Goal: Information Seeking & Learning: Learn about a topic

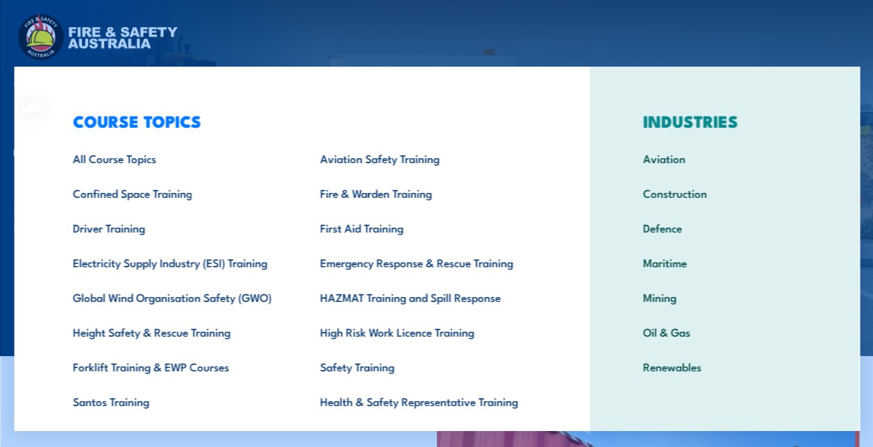
click at [33, 84] on div "COURSE TOPICS All Course Topics Aviation Safety Training Confined Space Trainin…" at bounding box center [301, 286] width 575 height 439
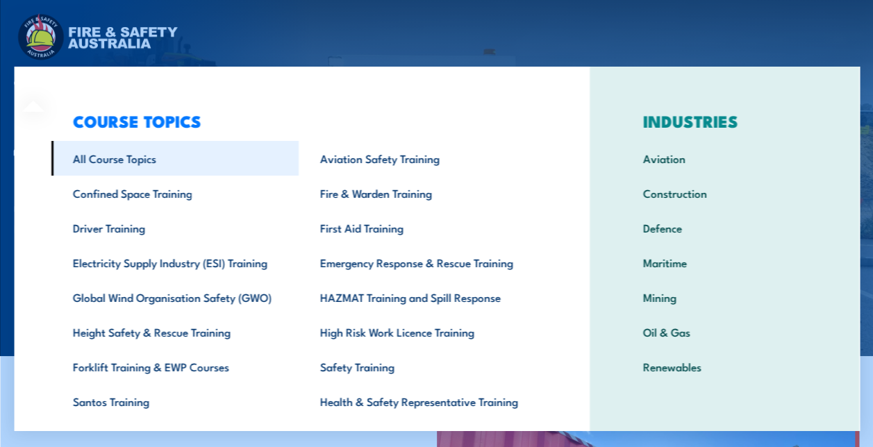
click at [121, 157] on link "All Course Topics" at bounding box center [174, 158] width 247 height 35
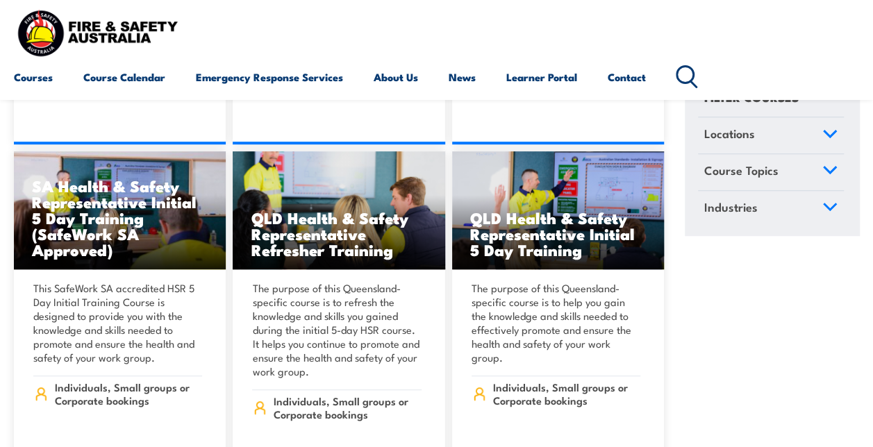
scroll to position [5526, 0]
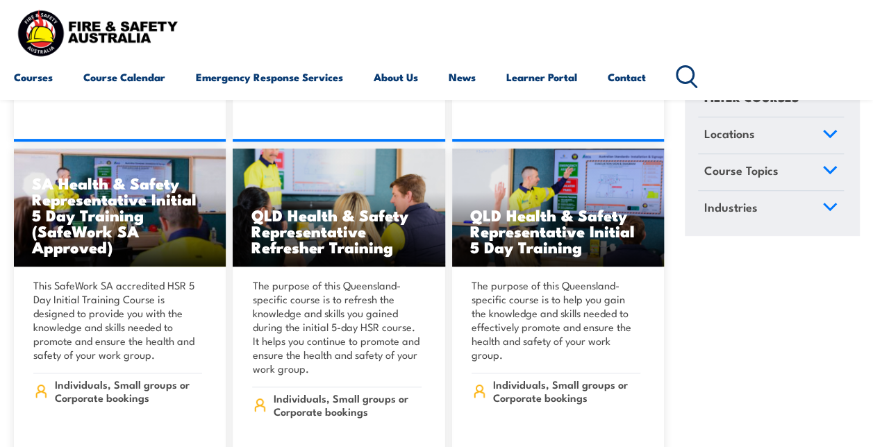
click at [688, 76] on icon at bounding box center [687, 76] width 22 height 23
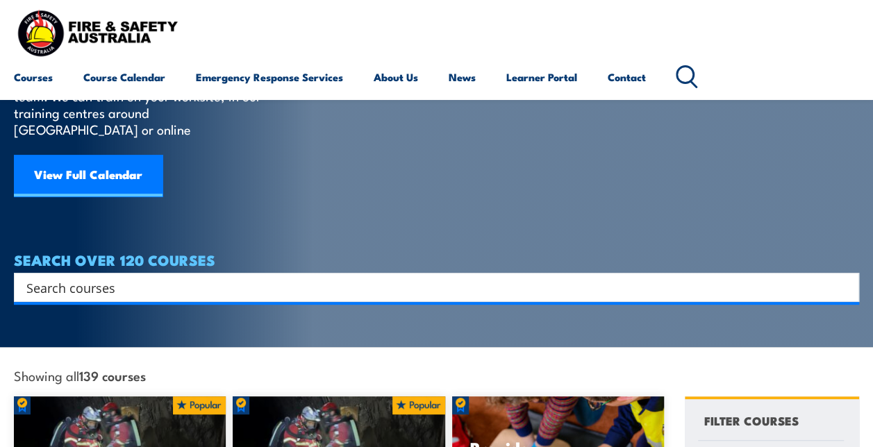
scroll to position [69, 0]
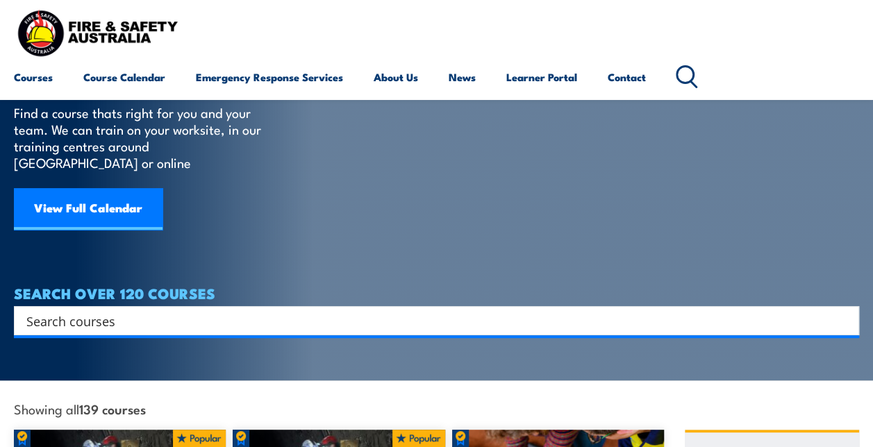
click at [190, 310] on input "Search input" at bounding box center [427, 320] width 802 height 21
type input "return to work"
